Goal: Information Seeking & Learning: Check status

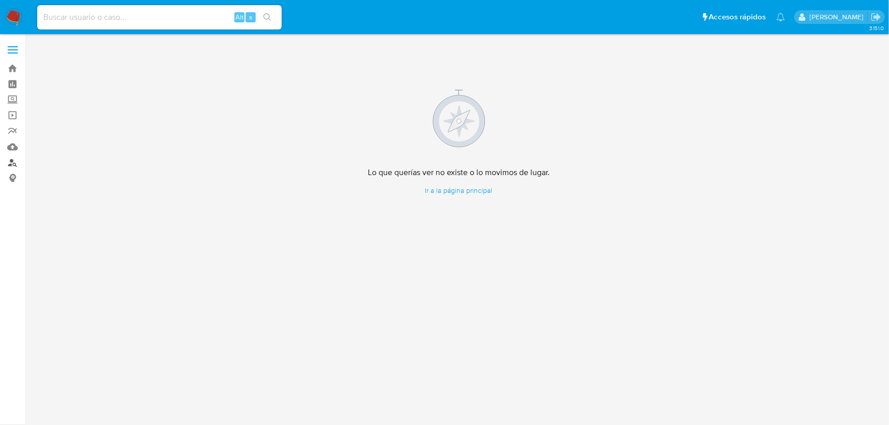
click at [11, 164] on link "Buscador de personas" at bounding box center [60, 163] width 121 height 16
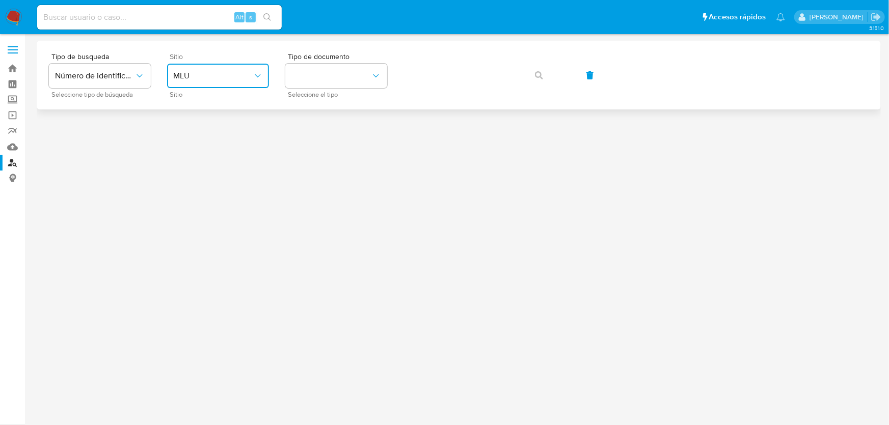
click at [261, 77] on icon "site_id" at bounding box center [258, 76] width 10 height 10
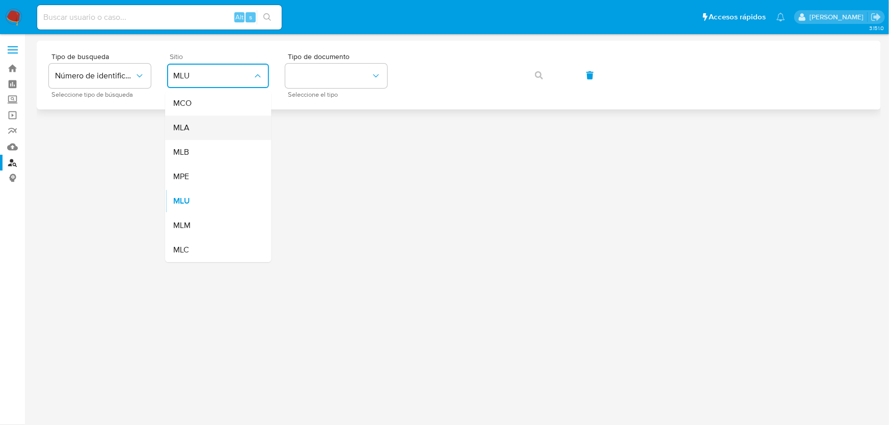
click at [217, 128] on div "MLA" at bounding box center [215, 128] width 84 height 24
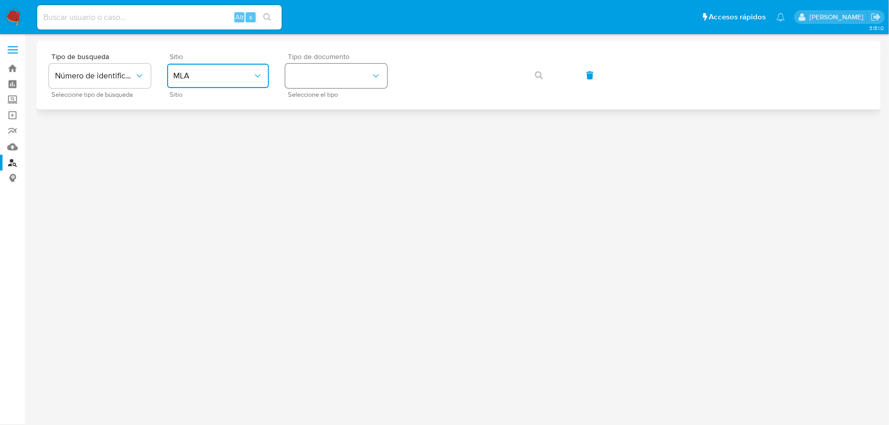
click at [323, 81] on button "identificationType" at bounding box center [336, 76] width 102 height 24
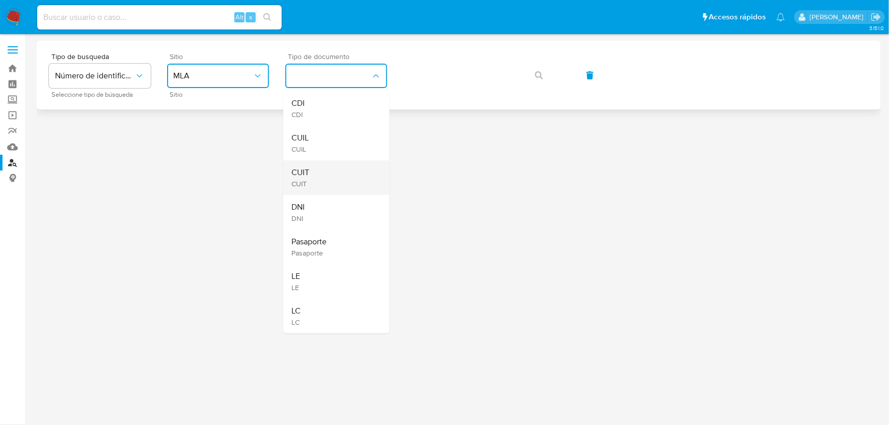
click at [336, 173] on div "CUIT CUIT" at bounding box center [333, 177] width 84 height 35
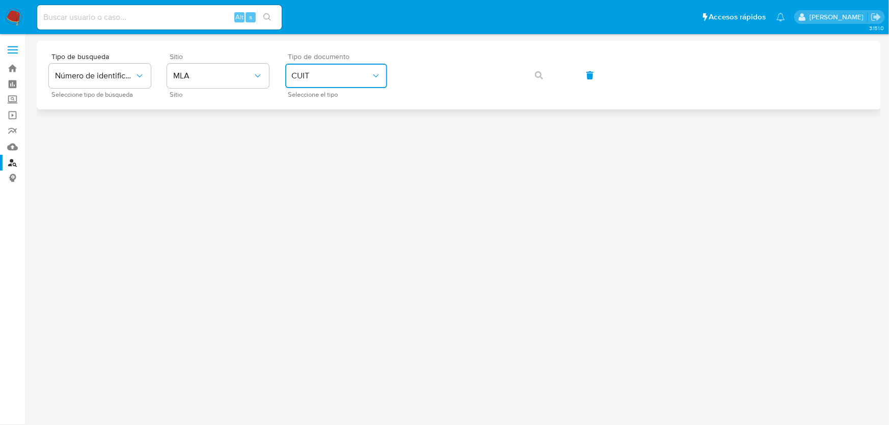
click at [368, 87] on button "CUIT" at bounding box center [336, 76] width 102 height 24
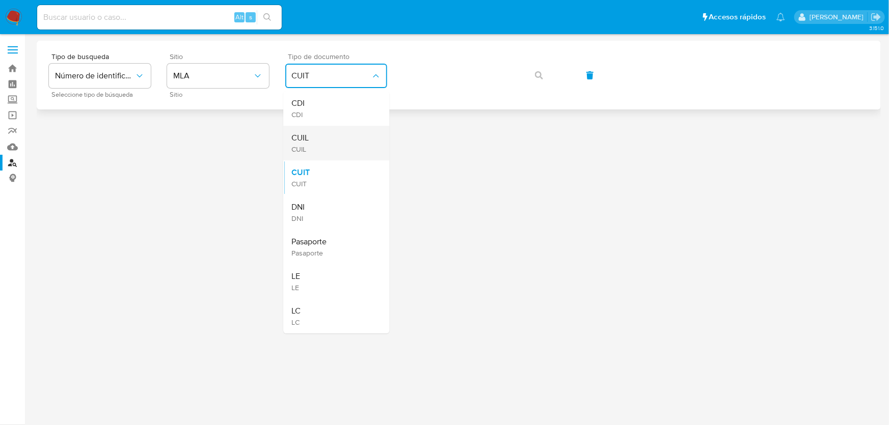
click at [316, 135] on div "CUIL CUIL" at bounding box center [333, 143] width 84 height 35
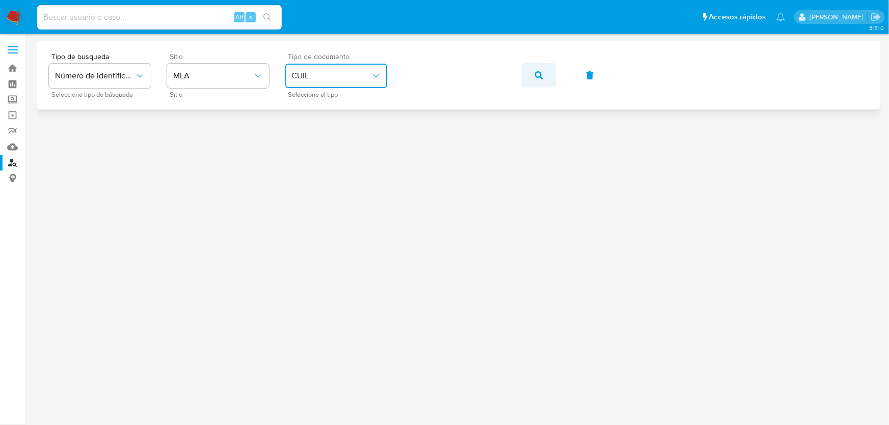
click at [546, 76] on button "button" at bounding box center [538, 75] width 35 height 24
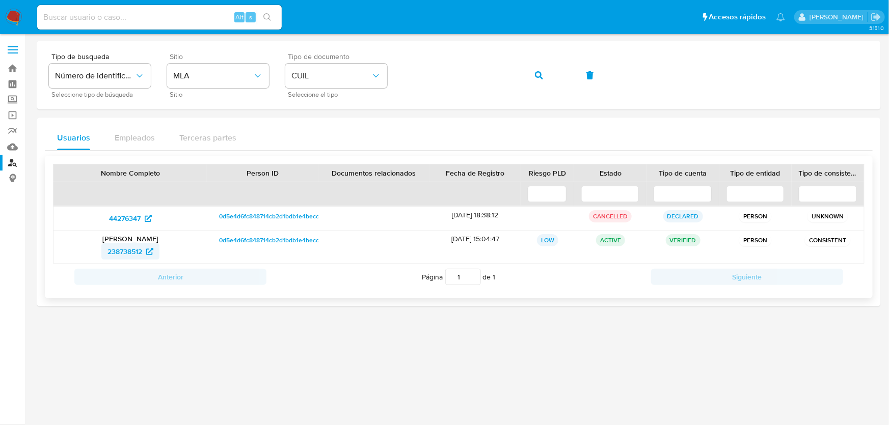
click at [135, 249] on span "238738512" at bounding box center [124, 251] width 35 height 16
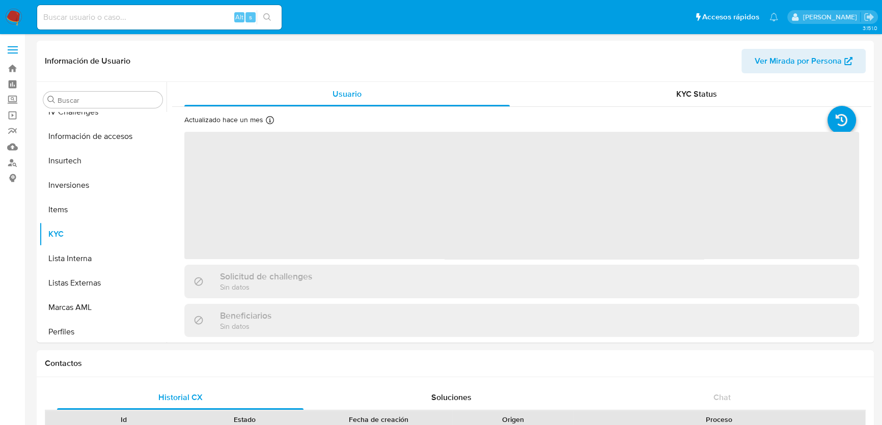
scroll to position [454, 0]
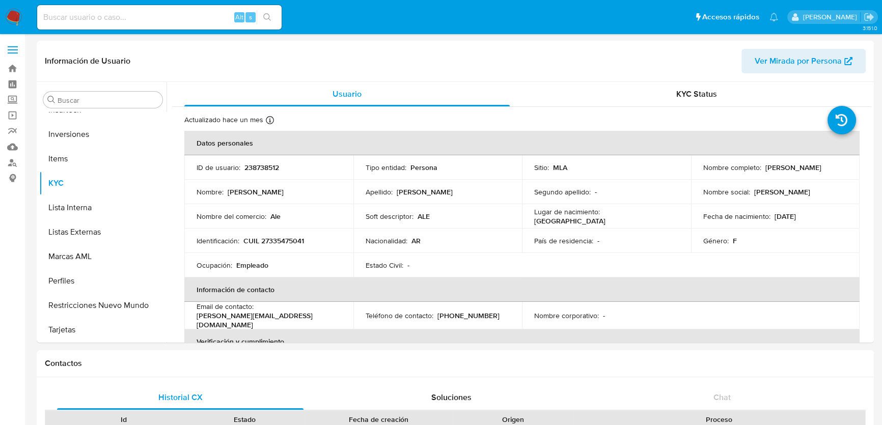
select select "10"
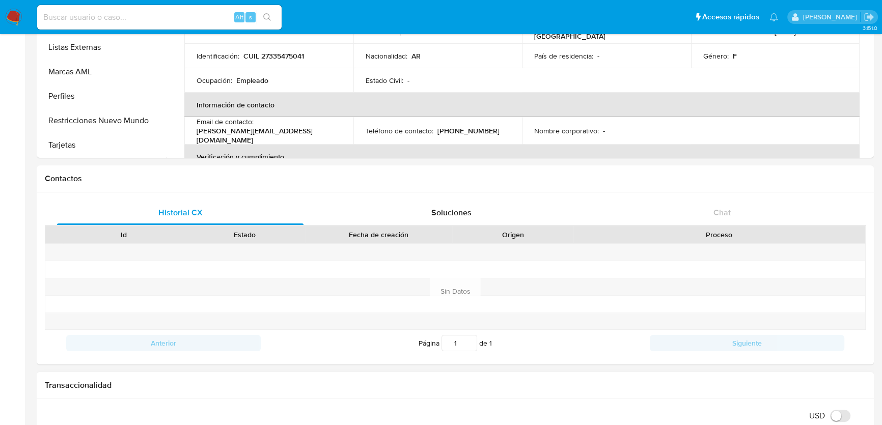
scroll to position [0, 0]
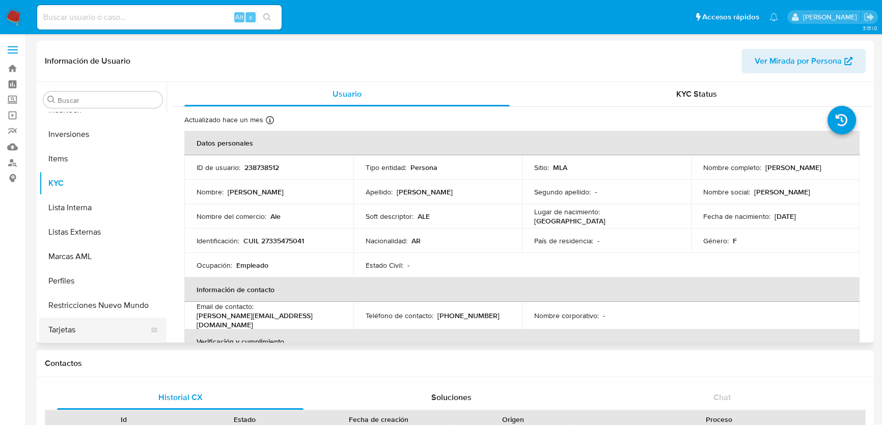
click at [76, 322] on button "Tarjetas" at bounding box center [98, 330] width 119 height 24
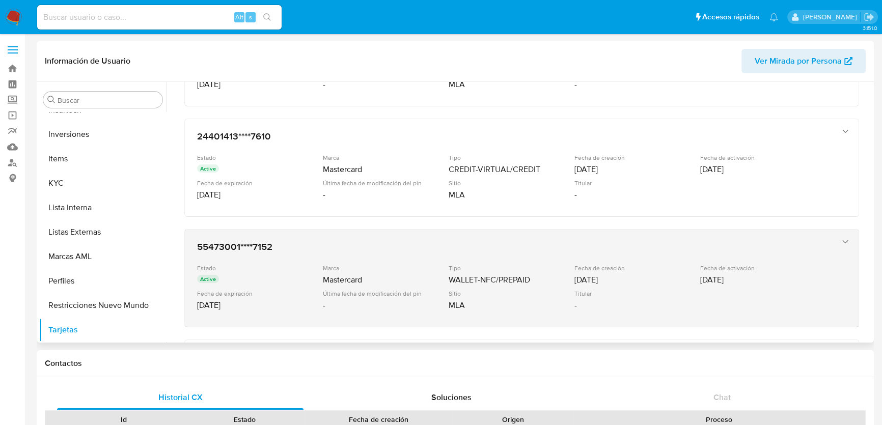
scroll to position [218, 0]
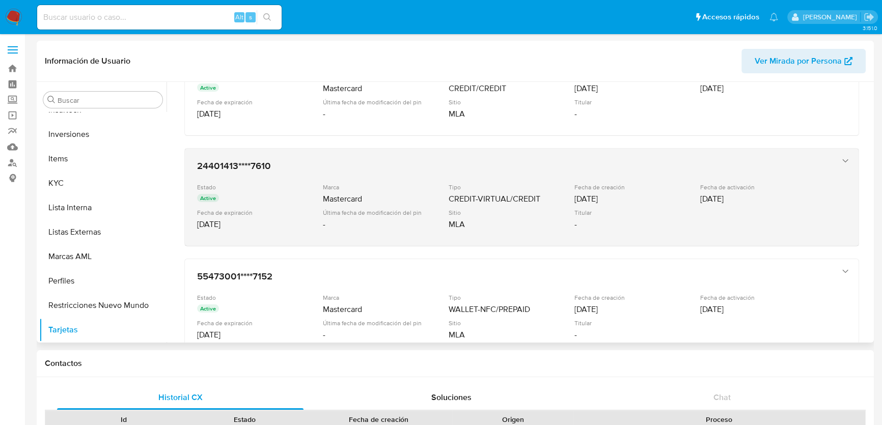
click at [814, 172] on div "24401413****7610 Estado Active Marca Mastercard Tipo CREDIT-VIRTUAL/CREDIT Fech…" at bounding box center [511, 197] width 637 height 83
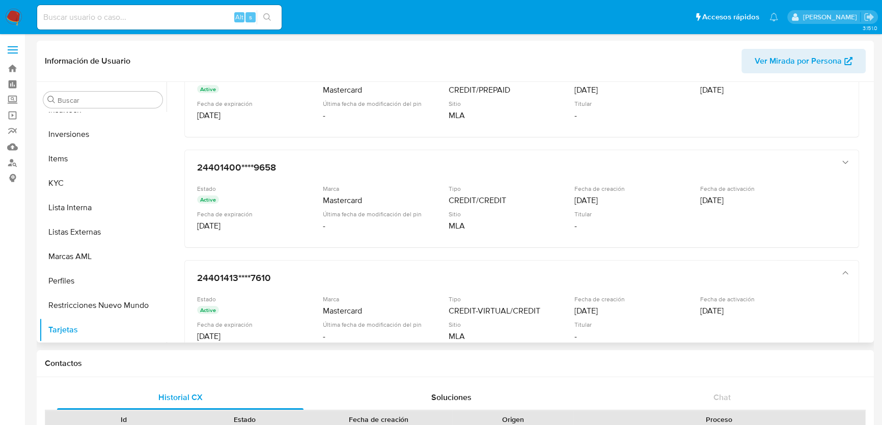
scroll to position [79, 0]
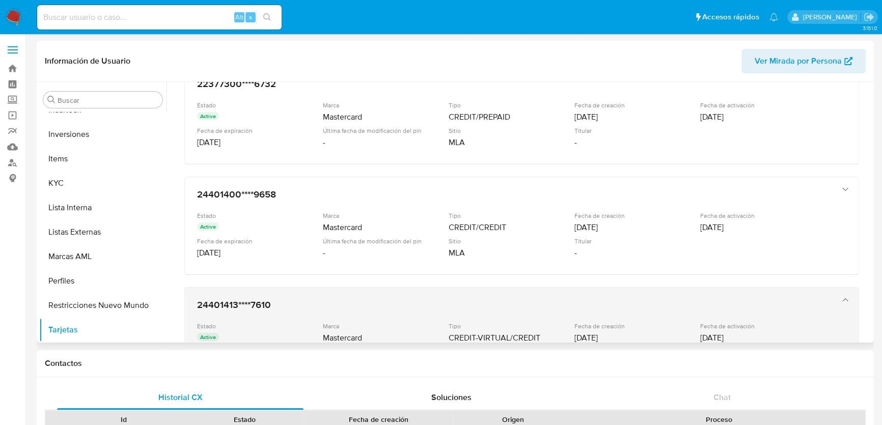
click at [788, 295] on div "24401413****7610 Estado Active Marca Mastercard Tipo CREDIT-VIRTUAL/CREDIT Fech…" at bounding box center [511, 336] width 637 height 83
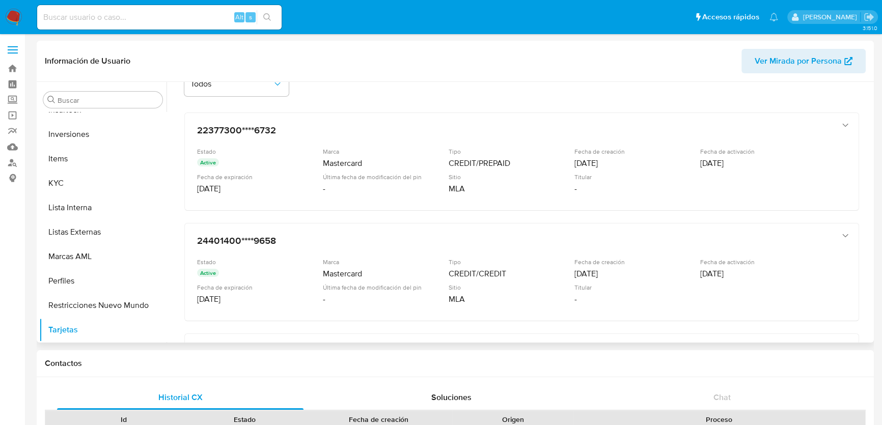
scroll to position [0, 0]
